Goal: Information Seeking & Learning: Learn about a topic

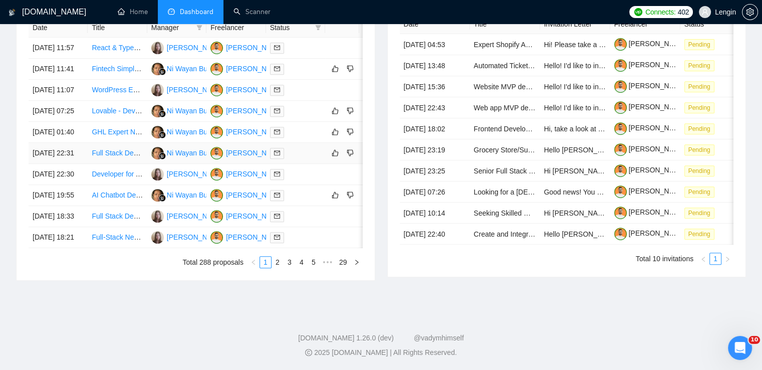
scroll to position [498, 0]
click at [276, 267] on link "2" at bounding box center [277, 261] width 11 height 11
click at [288, 267] on link "3" at bounding box center [289, 261] width 11 height 11
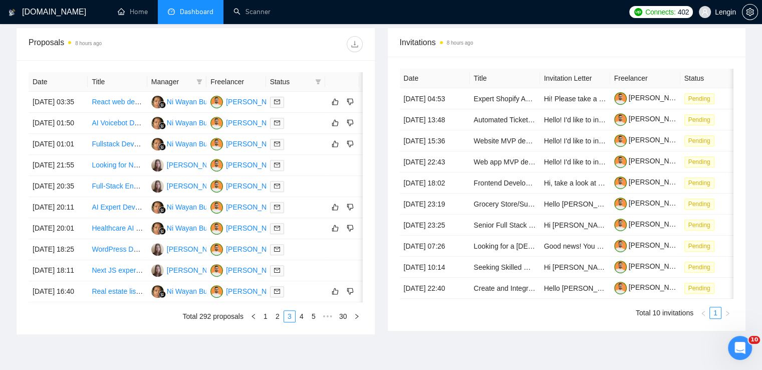
scroll to position [475, 0]
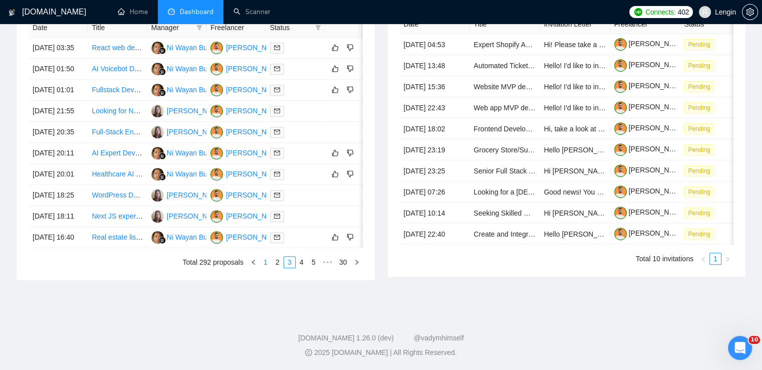
click at [267, 267] on link "1" at bounding box center [265, 261] width 11 height 11
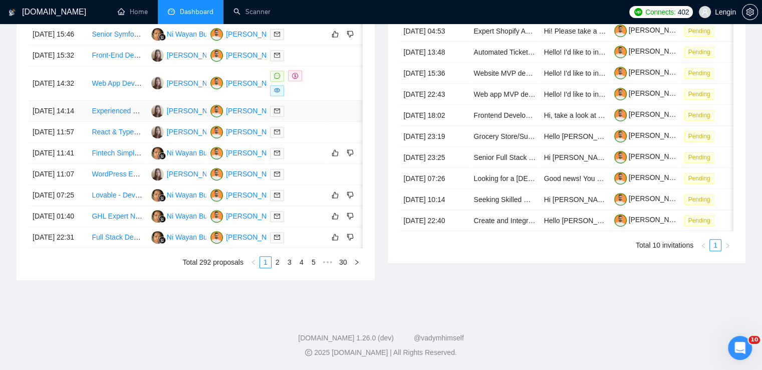
scroll to position [450, 0]
click at [280, 267] on link "2" at bounding box center [277, 261] width 11 height 11
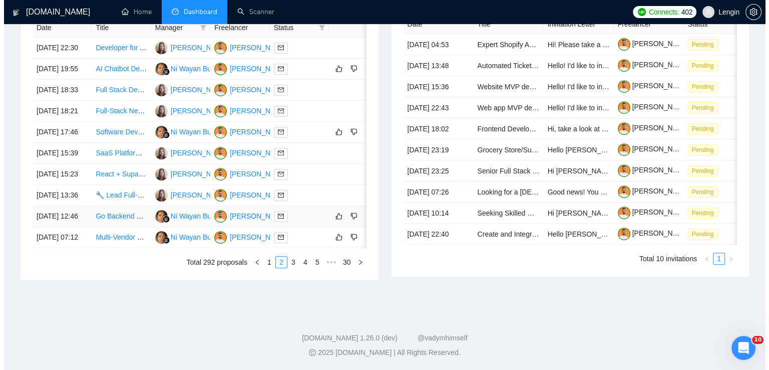
scroll to position [445, 0]
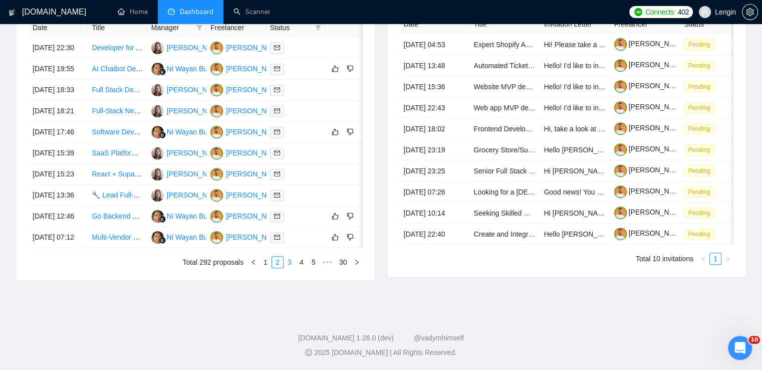
click at [286, 267] on link "3" at bounding box center [289, 261] width 11 height 11
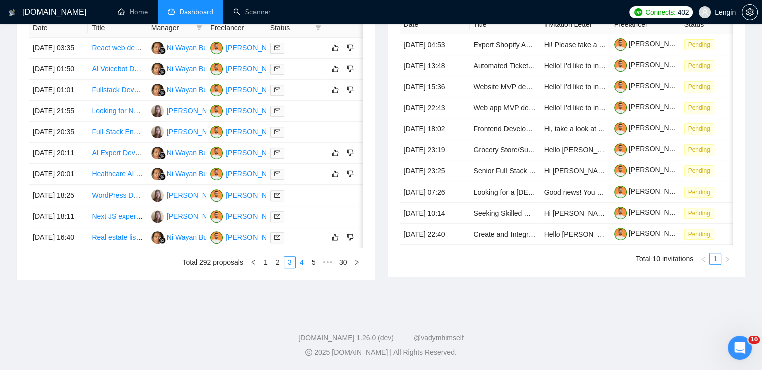
click at [300, 267] on link "4" at bounding box center [301, 261] width 11 height 11
click at [130, 122] on td "Web Developer" at bounding box center [117, 111] width 59 height 21
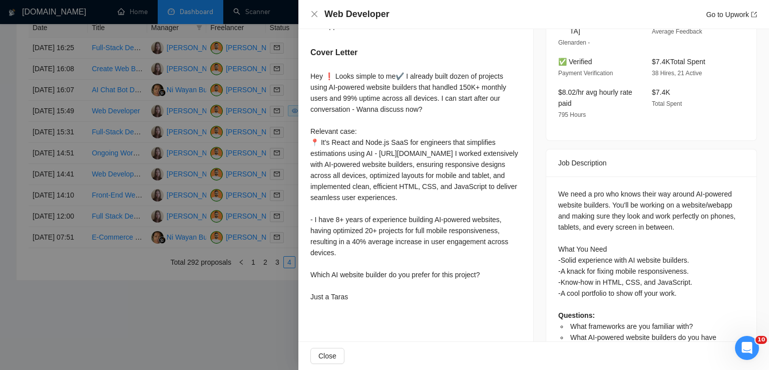
scroll to position [333, 0]
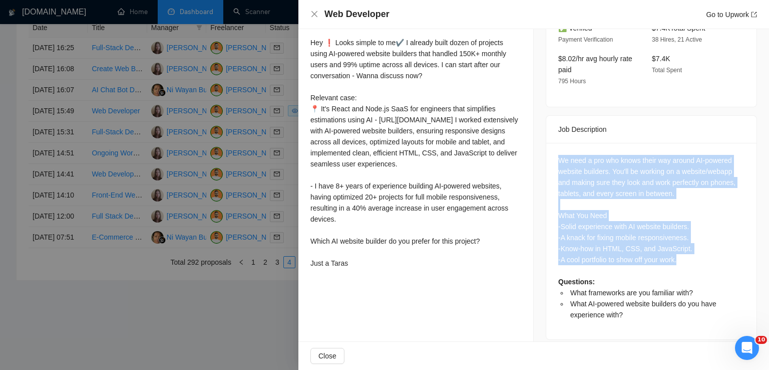
drag, startPoint x: 681, startPoint y: 249, endPoint x: 553, endPoint y: 154, distance: 159.3
click at [553, 154] on div "We need a pro who knows their way around AI-powered website builders. You'll be…" at bounding box center [651, 241] width 210 height 196
copy div "We need a pro who knows their way around AI-powered website builders. You'll be…"
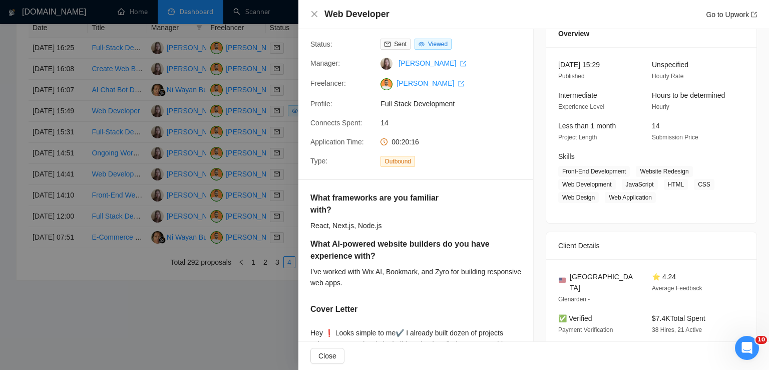
scroll to position [40, 0]
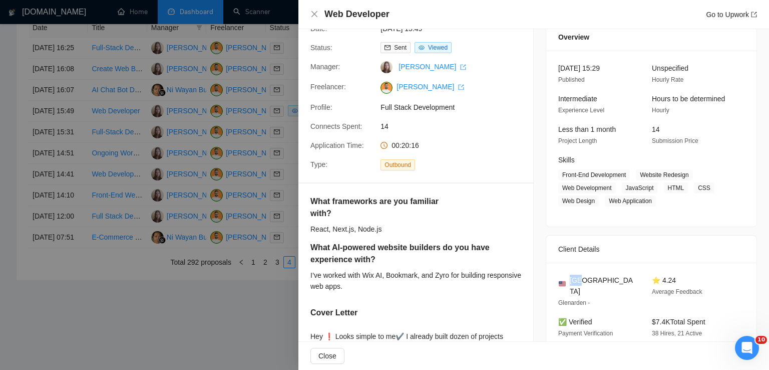
drag, startPoint x: 588, startPoint y: 276, endPoint x: 567, endPoint y: 277, distance: 21.6
click at [567, 277] on div "[GEOGRAPHIC_DATA]" at bounding box center [597, 285] width 78 height 22
copy span "[GEOGRAPHIC_DATA]"
drag, startPoint x: 635, startPoint y: 176, endPoint x: 653, endPoint y: 207, distance: 35.6
click at [653, 207] on div "[DATE] 15:29 Published Unspecified Hourly Rate Intermediate Experience Level Ho…" at bounding box center [651, 139] width 210 height 176
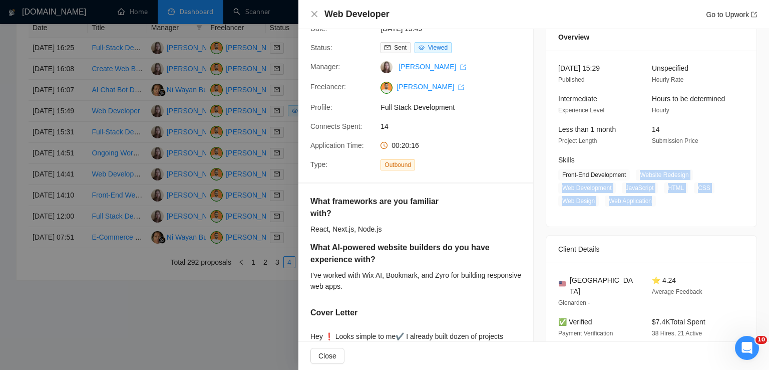
copy span "Website Redesign Web Development JavaScript HTML CSS Web Design Web Application"
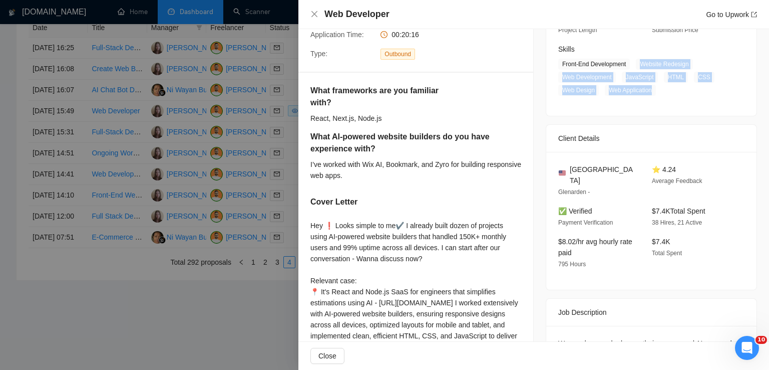
scroll to position [150, 0]
click at [313, 14] on icon "close" at bounding box center [314, 14] width 6 height 6
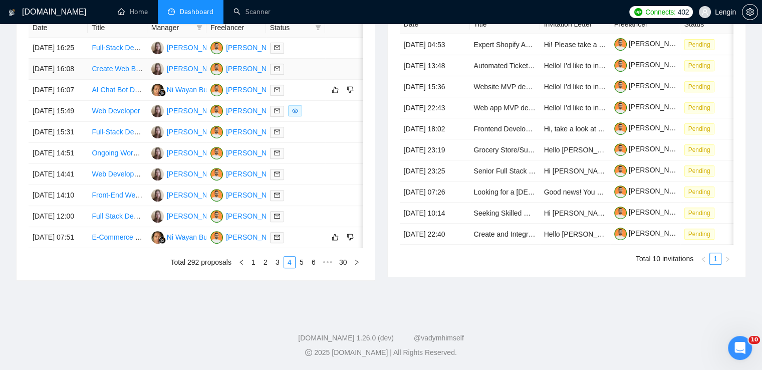
click at [109, 73] on td "Create Web Based Software to manage property vacancies" at bounding box center [117, 69] width 59 height 21
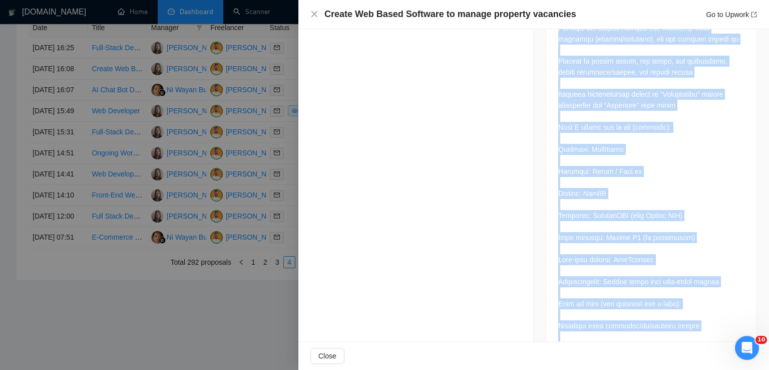
scroll to position [1096, 0]
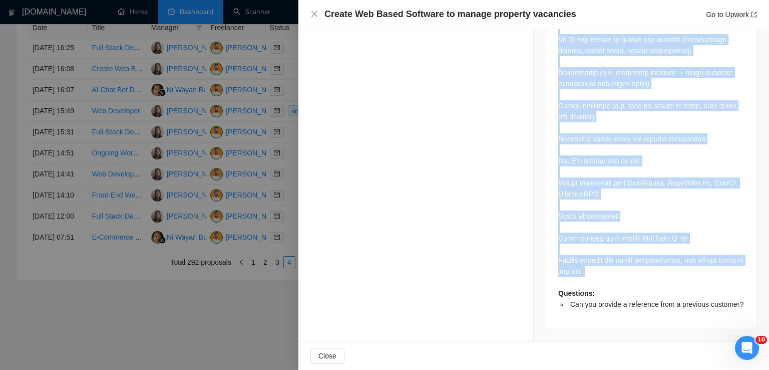
drag, startPoint x: 554, startPoint y: 95, endPoint x: 601, endPoint y: 268, distance: 180.0
copy div "Loremip: Dolor sit ametc adip el s doeiusmo temporinci utlabo (etd magn) A eni …"
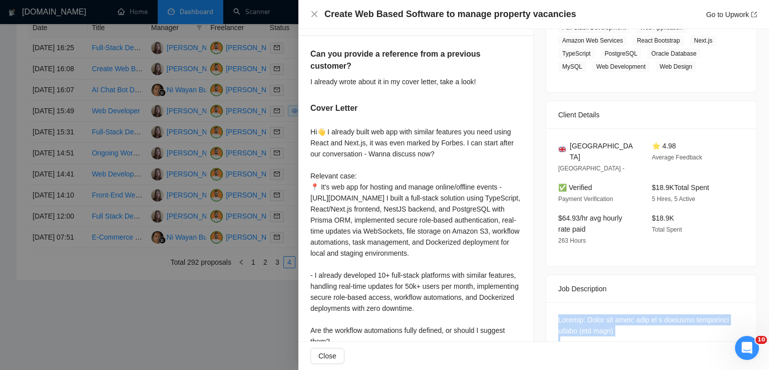
scroll to position [182, 0]
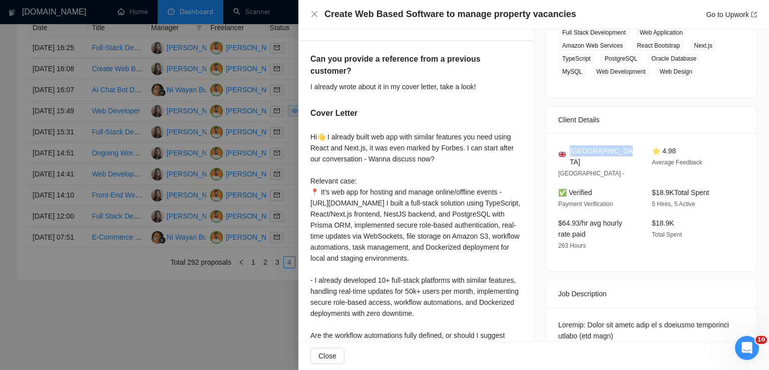
drag, startPoint x: 621, startPoint y: 153, endPoint x: 567, endPoint y: 152, distance: 54.6
click at [567, 152] on div "[GEOGRAPHIC_DATA]" at bounding box center [597, 156] width 78 height 22
copy span "[GEOGRAPHIC_DATA]"
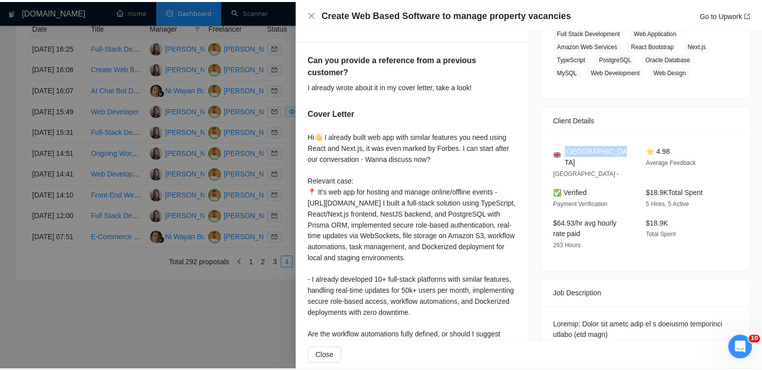
scroll to position [73, 0]
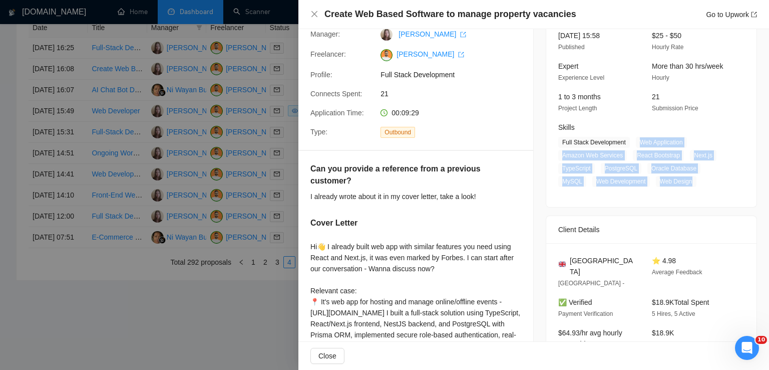
drag, startPoint x: 635, startPoint y: 143, endPoint x: 696, endPoint y: 185, distance: 74.2
click at [696, 185] on span "Full Stack Development Web Application Amazon Web Services React Bootstrap Next…" at bounding box center [643, 162] width 171 height 50
copy span "Web Application Amazon Web Services React Bootstrap Next.js TypeScript PostgreS…"
click at [313, 11] on icon "close" at bounding box center [314, 14] width 8 height 8
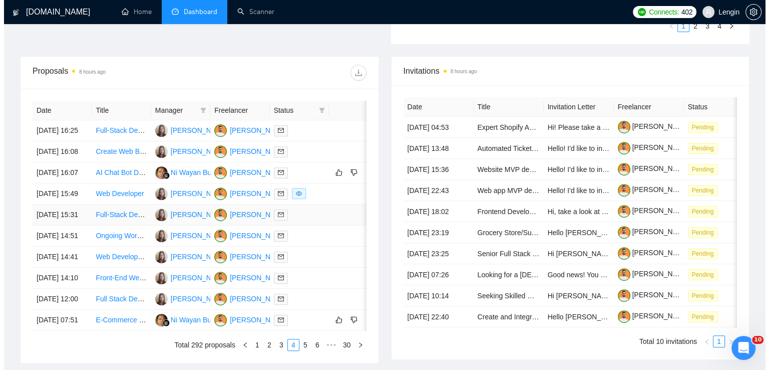
scroll to position [340, 0]
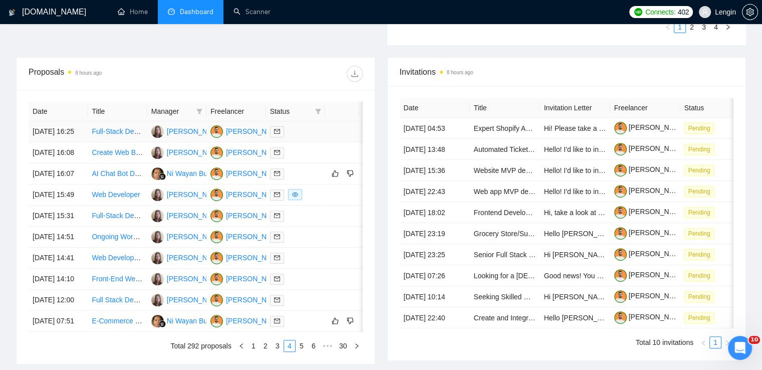
click at [113, 142] on td "Full-Stack Developer (Node.js, React, TypeScript)" at bounding box center [117, 131] width 59 height 21
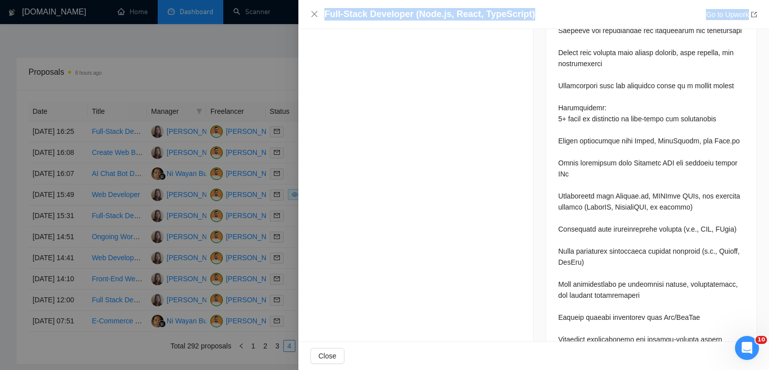
scroll to position [837, 0]
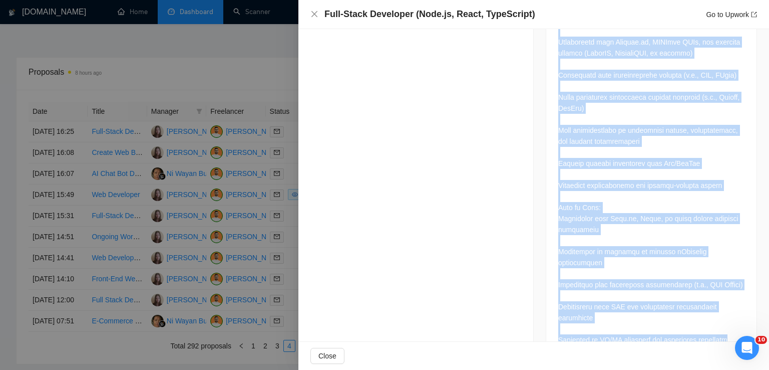
drag, startPoint x: 556, startPoint y: 96, endPoint x: 737, endPoint y: 310, distance: 280.3
click at [737, 310] on div at bounding box center [651, 0] width 210 height 722
copy div "We're seeking a skilled Full-Stack Developer with strong experience in Node.js,…"
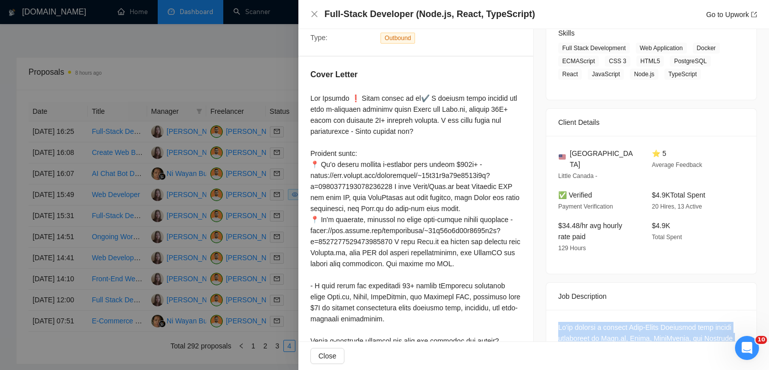
scroll to position [165, 0]
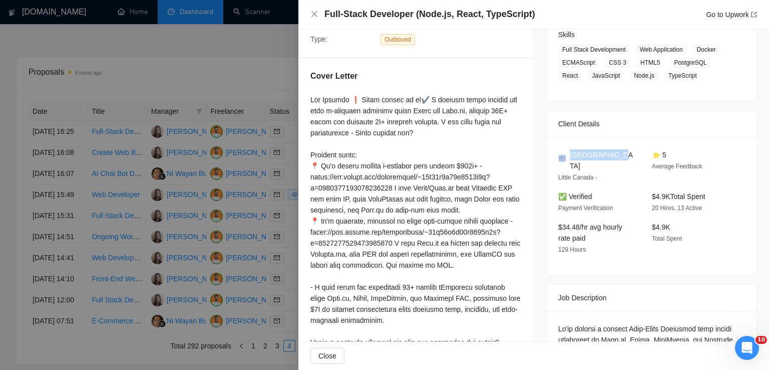
drag, startPoint x: 615, startPoint y: 153, endPoint x: 565, endPoint y: 153, distance: 50.6
click at [565, 153] on div "[GEOGRAPHIC_DATA]" at bounding box center [597, 160] width 78 height 22
copy div "[GEOGRAPHIC_DATA]"
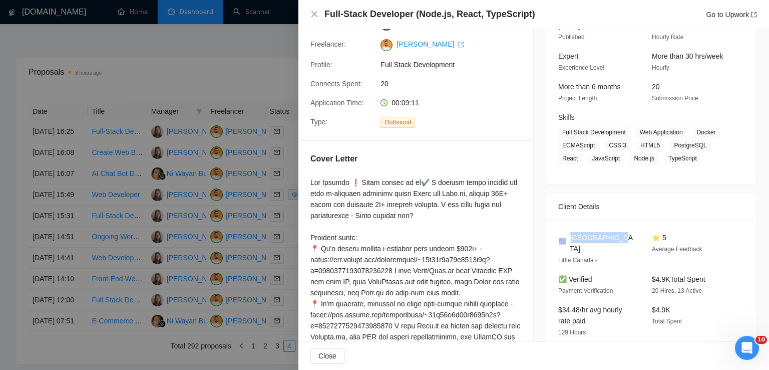
scroll to position [82, 0]
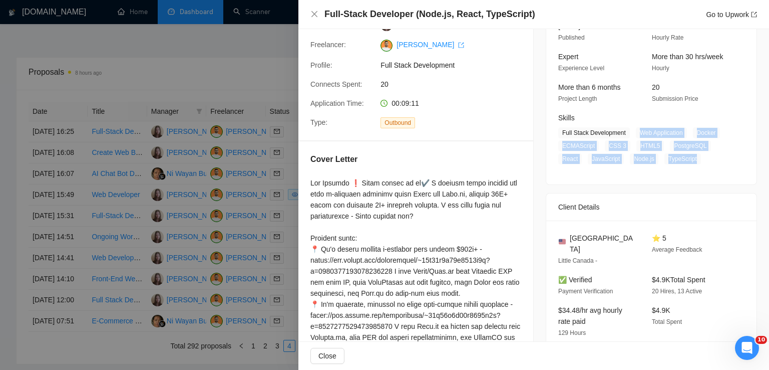
drag, startPoint x: 633, startPoint y: 129, endPoint x: 693, endPoint y: 158, distance: 67.0
click at [693, 158] on span "Full Stack Development Web Application Docker ECMAScript CSS 3 HTML5 PostgreSQL…" at bounding box center [643, 145] width 171 height 37
copy span "Web Application Docker ECMAScript CSS 3 HTML5 PostgreSQL React JavaScript Node.…"
